Goal: Task Accomplishment & Management: Use online tool/utility

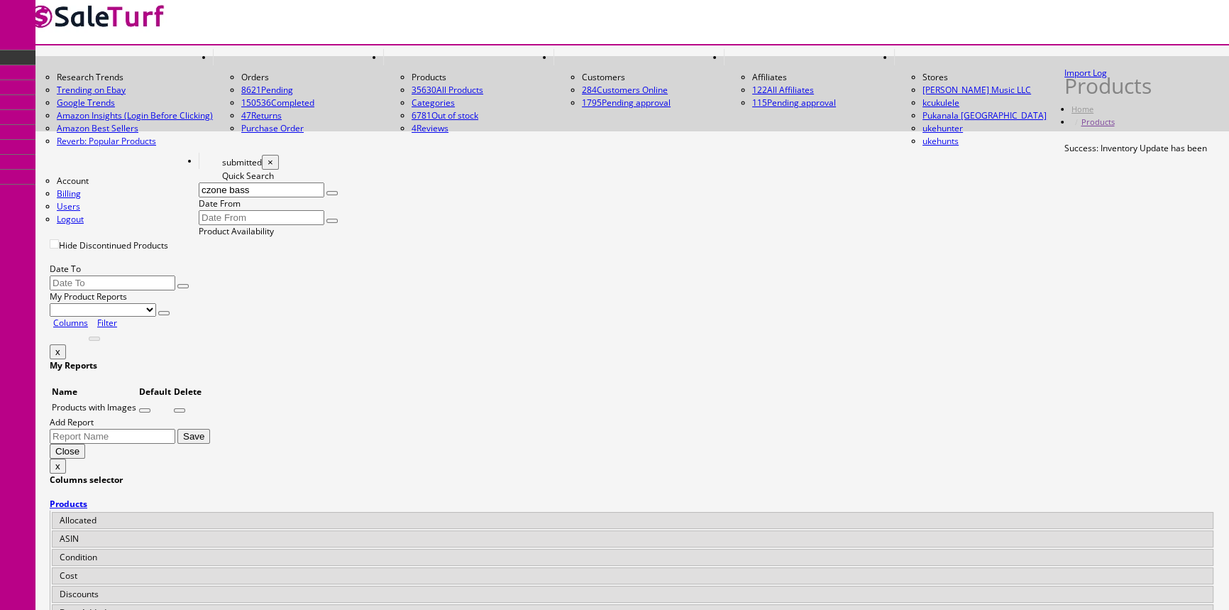
drag, startPoint x: 146, startPoint y: 187, endPoint x: 68, endPoint y: 204, distance: 79.9
click at [68, 204] on div "Quick Search czone bass Date From" at bounding box center [632, 197] width 1165 height 55
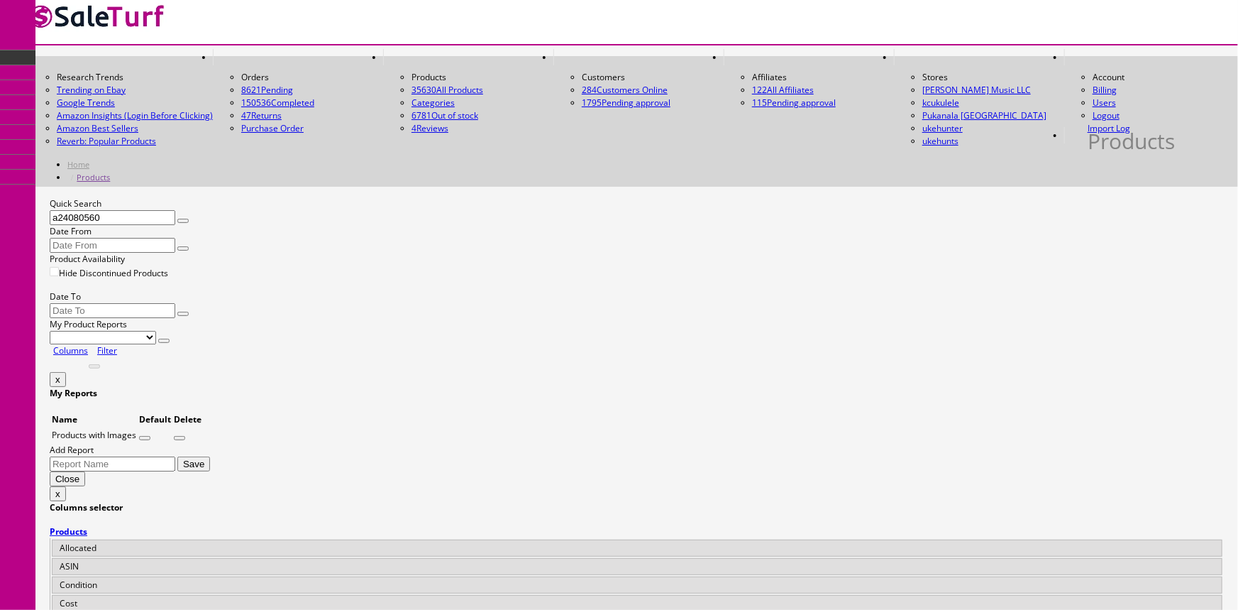
type input "a24080560"
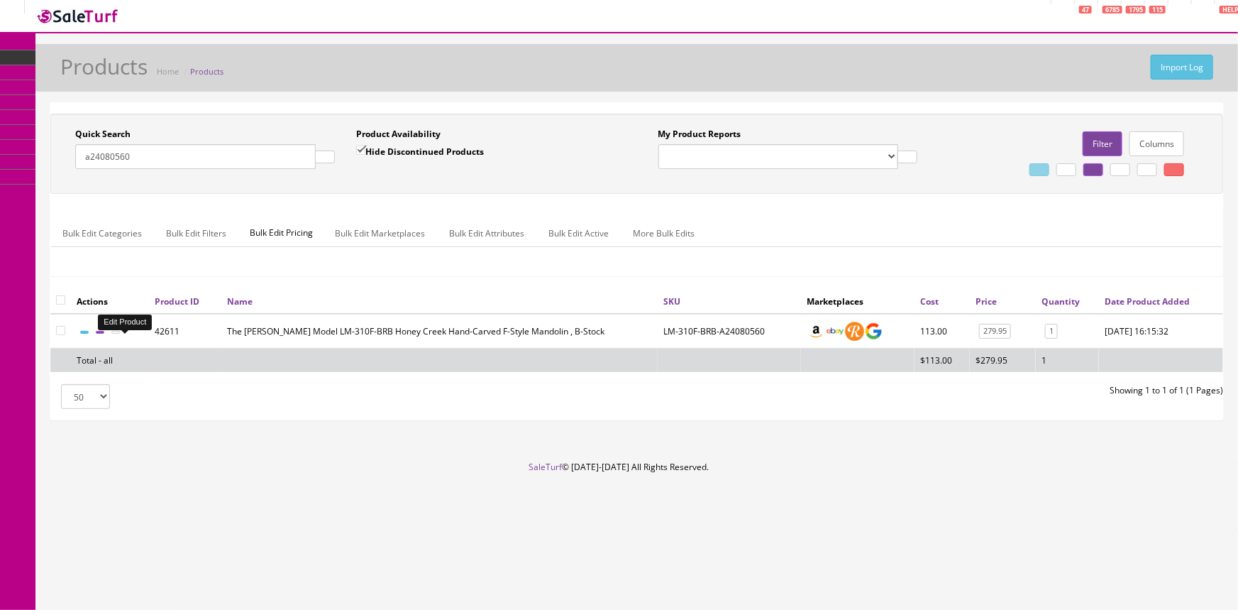
click at [100, 332] on icon at bounding box center [100, 332] width 0 height 0
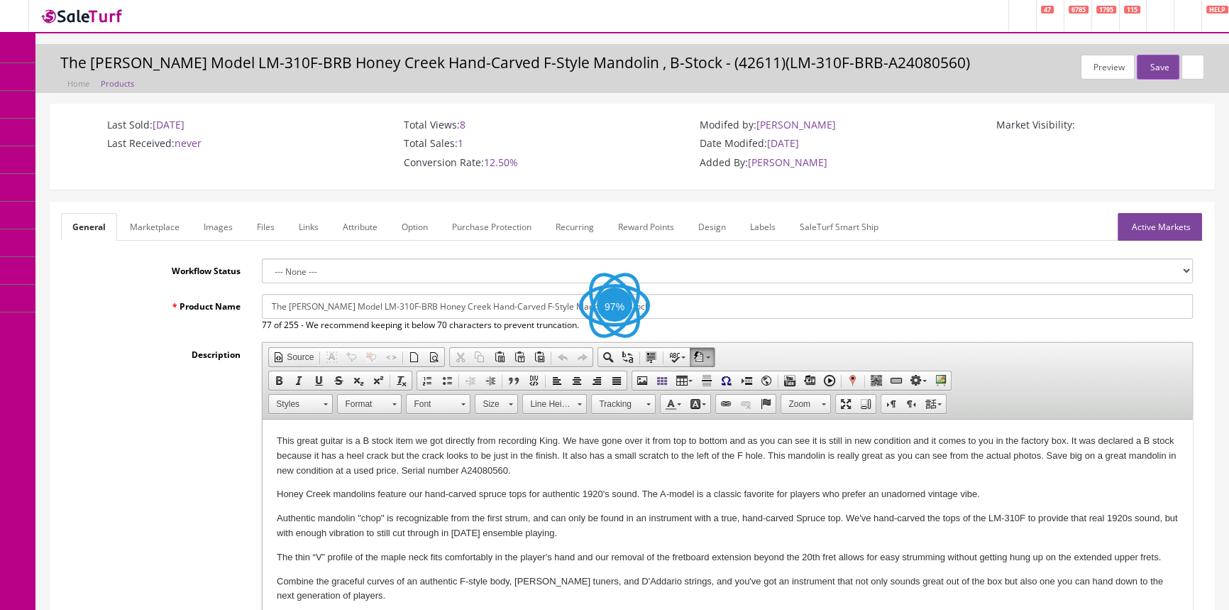
click at [211, 226] on link "Images" at bounding box center [218, 227] width 52 height 28
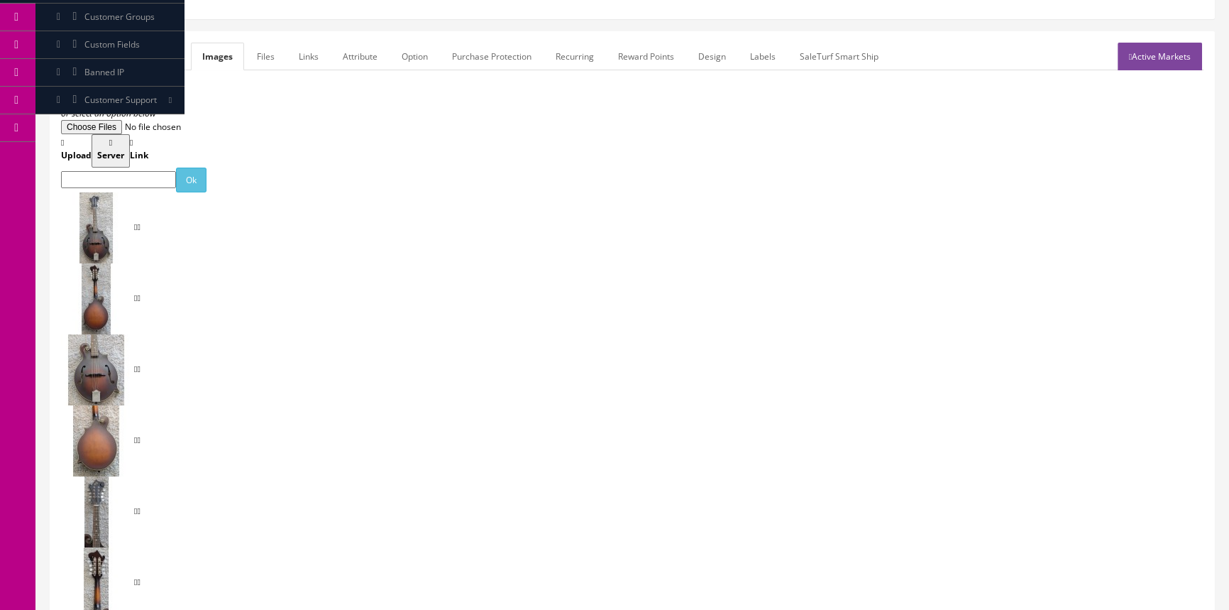
scroll to position [272, 0]
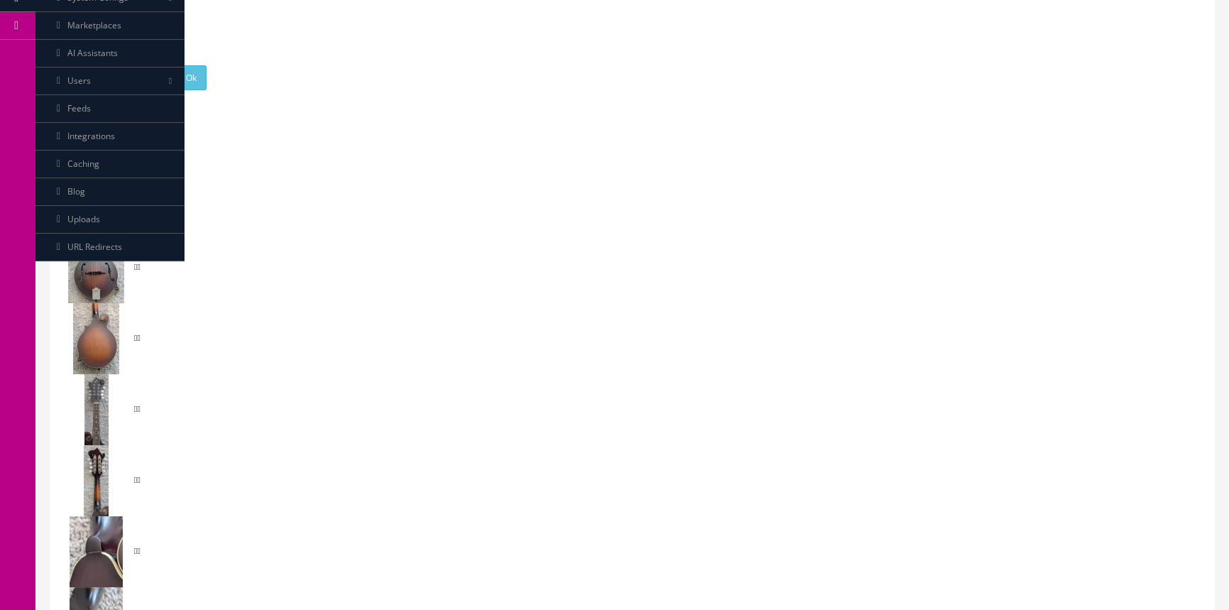
click at [1089, 250] on div "Zoom" at bounding box center [632, 409] width 1143 height 639
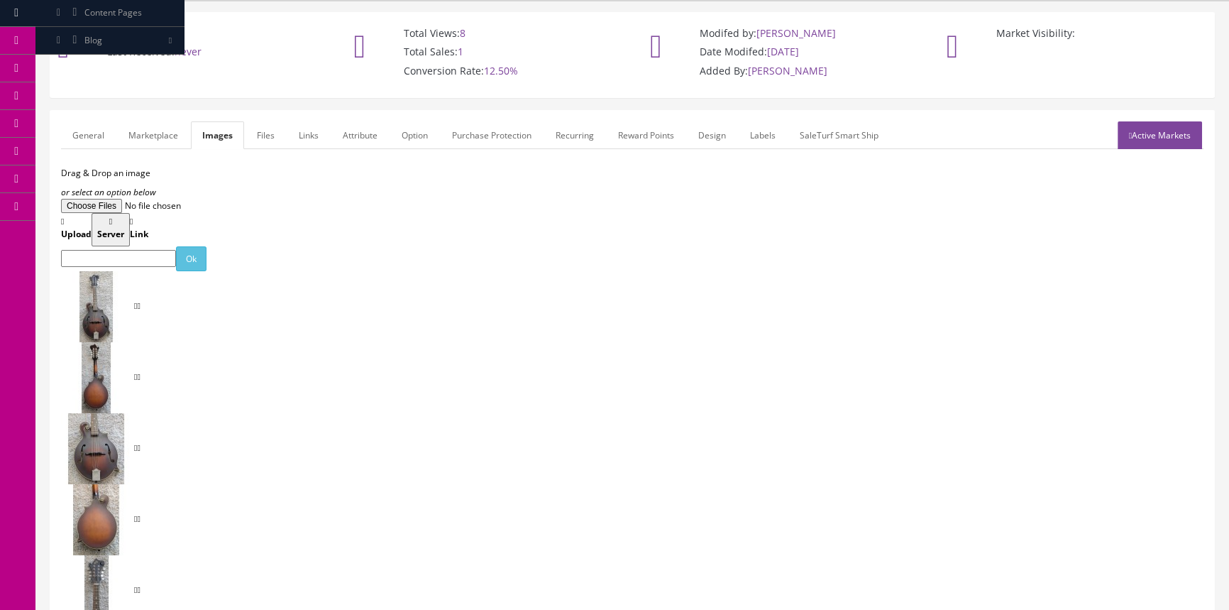
scroll to position [0, 0]
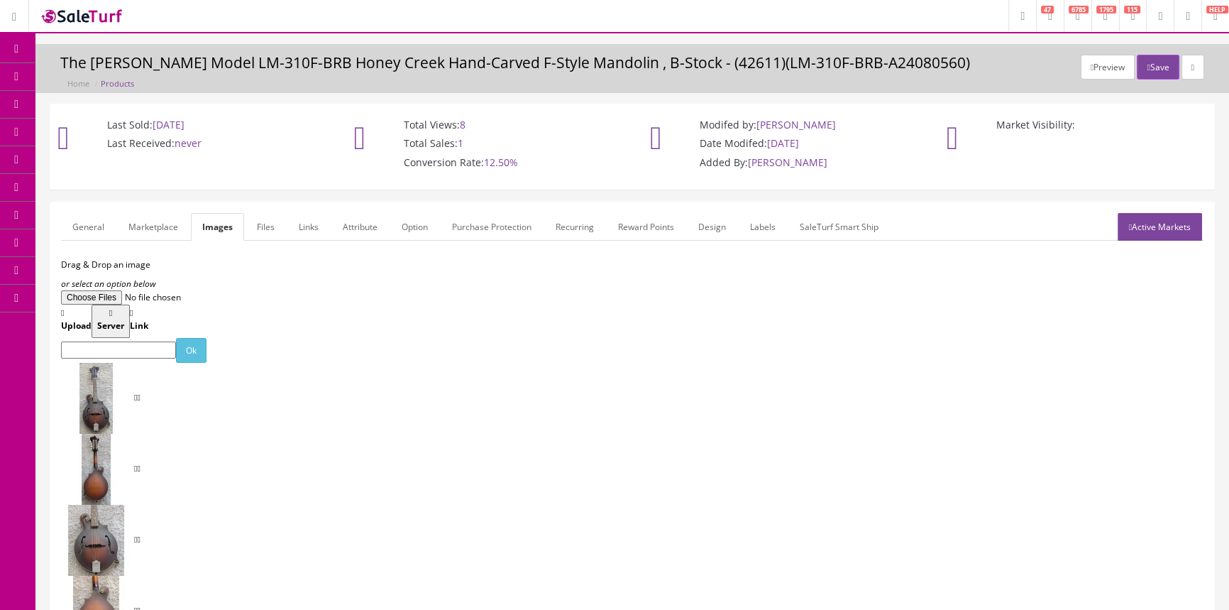
click at [771, 221] on link "Labels" at bounding box center [763, 227] width 48 height 28
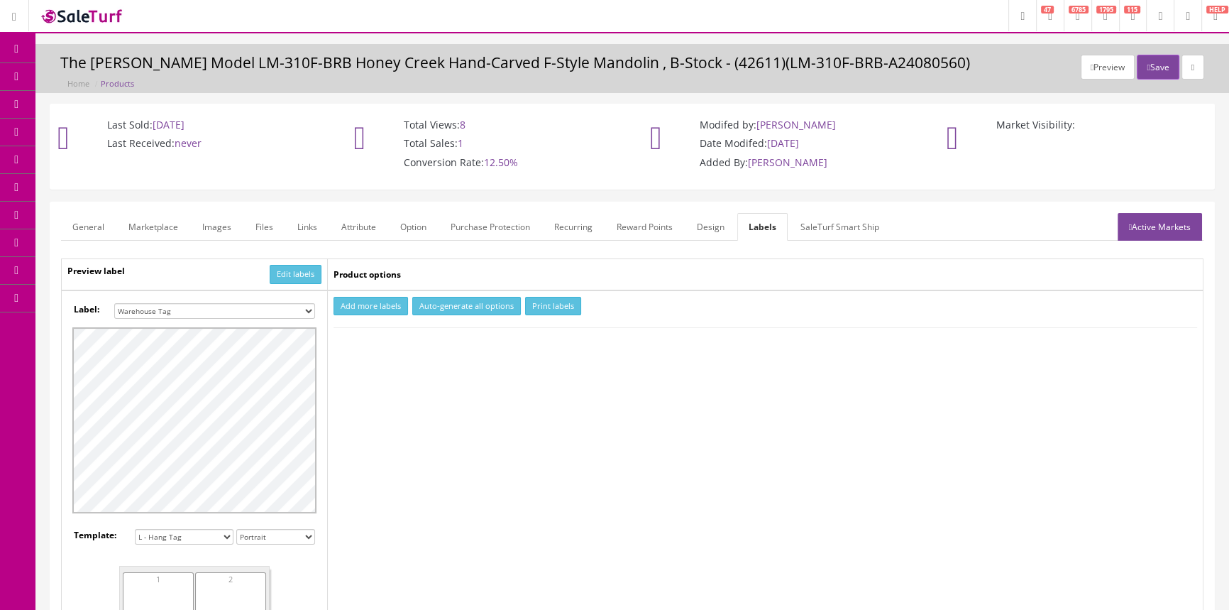
click at [351, 303] on button "Add more labels" at bounding box center [371, 306] width 75 height 19
type input "1"
click at [391, 344] on input "1" at bounding box center [366, 349] width 63 height 16
click at [538, 307] on button "Print labels" at bounding box center [553, 306] width 56 height 19
click at [93, 226] on link "General" at bounding box center [88, 227] width 55 height 28
